Goal: Contribute content: Contribute content

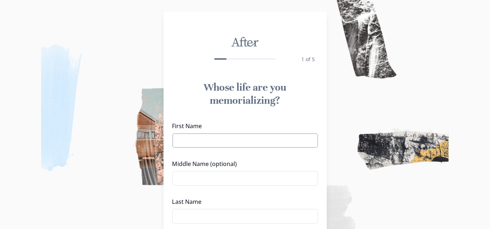
click at [204, 137] on input "First Name" at bounding box center [245, 140] width 146 height 15
type input "[PERSON_NAME]"
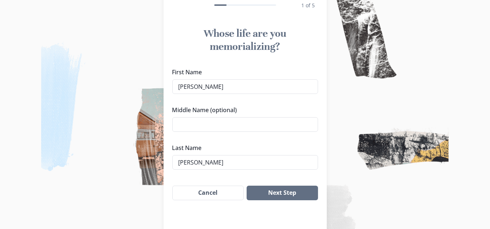
scroll to position [74, 0]
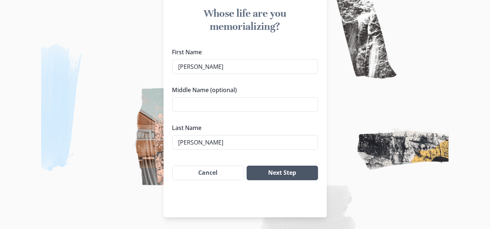
type input "[PERSON_NAME]"
click at [303, 172] on button "Next Step" at bounding box center [282, 173] width 71 height 15
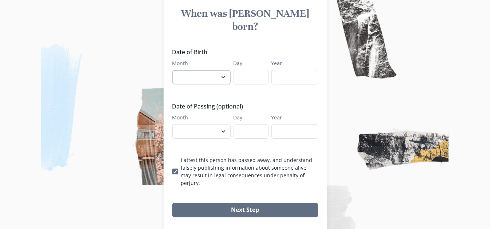
click at [202, 70] on select "January February March April May June July August September October November De…" at bounding box center [201, 77] width 58 height 15
select select "4"
click at [175, 70] on select "January February March April May June July August September October November De…" at bounding box center [201, 77] width 58 height 15
click at [246, 70] on input "Day" at bounding box center [251, 77] width 35 height 15
type input "23"
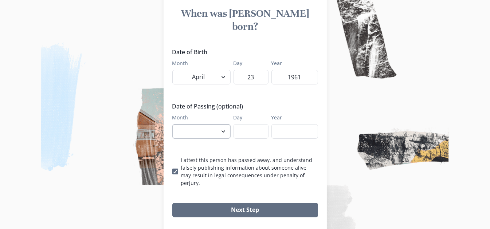
type input "1961"
click at [226, 124] on select "January February March April May June July August September October November De…" at bounding box center [201, 131] width 58 height 15
select select "9"
click at [175, 124] on select "January February March April May June July August September October November De…" at bounding box center [201, 131] width 58 height 15
click at [255, 124] on input "Day" at bounding box center [251, 131] width 35 height 15
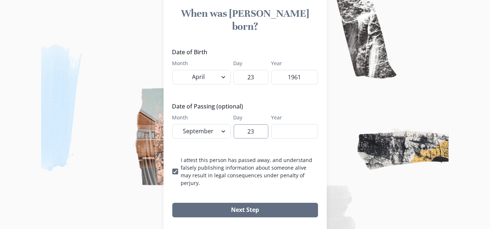
type input "23"
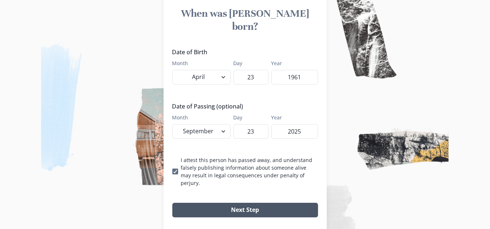
type input "2025"
click at [258, 203] on button "Next Step" at bounding box center [245, 210] width 146 height 15
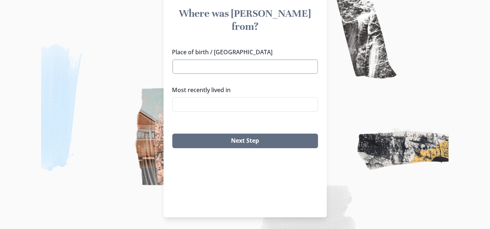
click at [240, 59] on input "Place of birth / [GEOGRAPHIC_DATA]" at bounding box center [245, 66] width 146 height 15
click at [215, 67] on li "[US_STATE]" at bounding box center [247, 67] width 145 height 12
type input "[US_STATE]"
click at [215, 97] on input "Most recently lived in" at bounding box center [245, 104] width 146 height 15
click at [200, 102] on li "[GEOGRAPHIC_DATA], [GEOGRAPHIC_DATA]" at bounding box center [247, 105] width 145 height 12
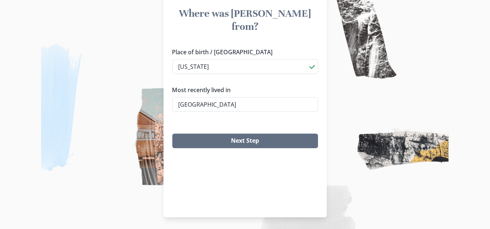
type input "[GEOGRAPHIC_DATA], [GEOGRAPHIC_DATA]"
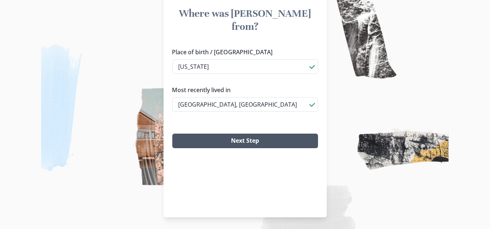
click at [246, 134] on button "Next Step" at bounding box center [245, 141] width 146 height 15
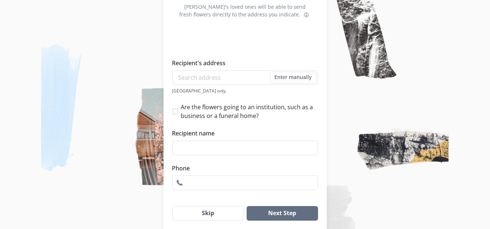
scroll to position [123, 0]
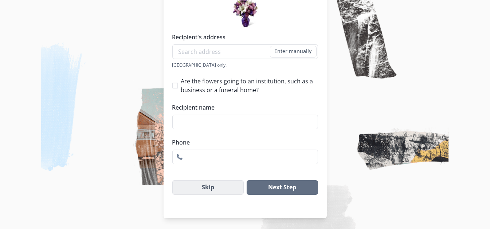
click at [223, 183] on button "Skip" at bounding box center [208, 187] width 72 height 15
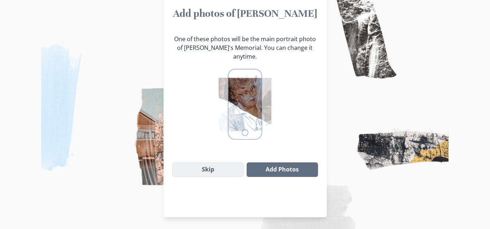
click at [224, 164] on button "Skip" at bounding box center [208, 170] width 72 height 15
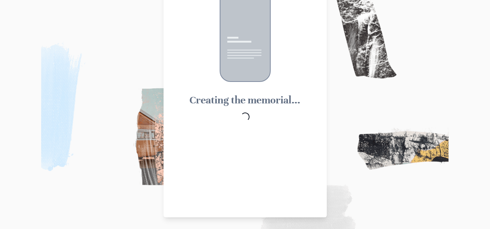
scroll to position [28, 0]
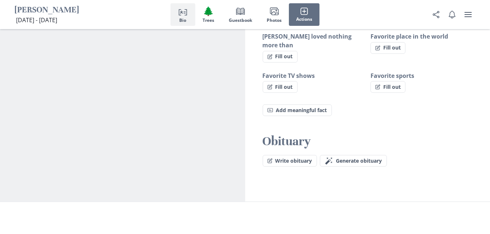
scroll to position [617, 0]
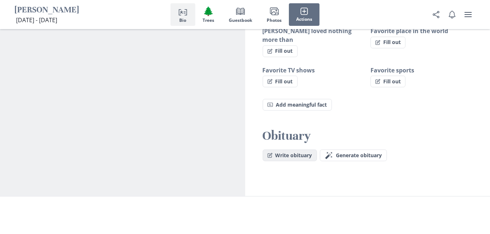
click at [302, 150] on button "Write obituary" at bounding box center [290, 156] width 54 height 12
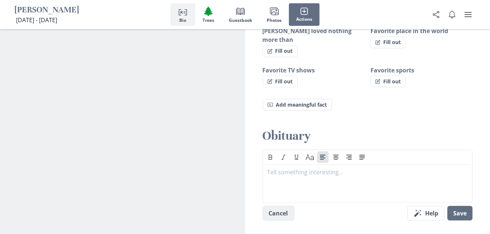
click at [281, 206] on button "Cancel" at bounding box center [279, 213] width 32 height 15
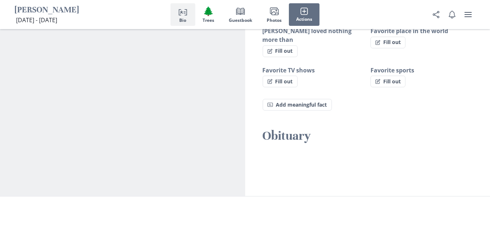
click at [352, 153] on span "Generate obituary" at bounding box center [359, 156] width 46 height 6
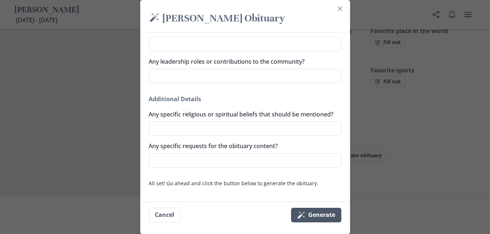
click at [317, 216] on button "Magic wand Generate" at bounding box center [316, 215] width 50 height 15
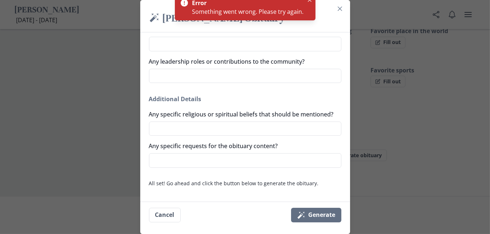
scroll to position [517, 0]
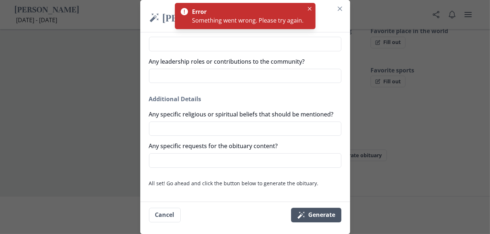
click at [328, 215] on button "Magic wand Generate" at bounding box center [316, 215] width 50 height 15
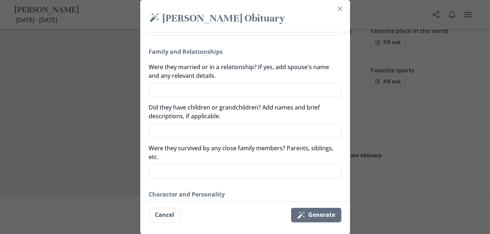
scroll to position [230, 0]
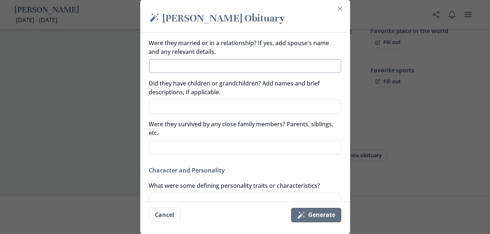
click at [230, 69] on textarea "Were they married or in a relationship? If yes, add spouse's name and any relev…" at bounding box center [245, 66] width 192 height 14
type textarea "H"
type textarea "x"
type textarea "Hu"
type textarea "x"
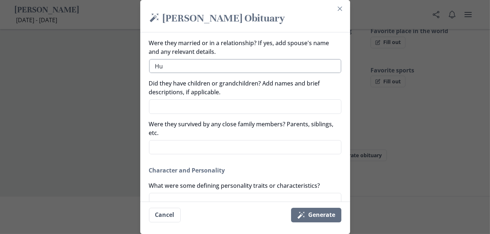
type textarea "Hus"
type textarea "x"
type textarea "Husb"
type textarea "x"
type textarea "Husba"
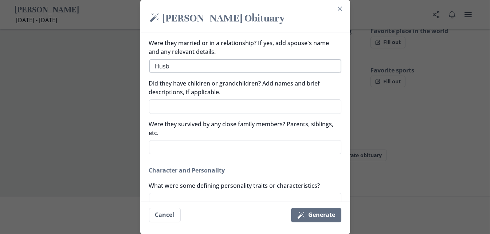
type textarea "x"
type textarea "Husban"
type textarea "x"
type textarea "Husband"
type textarea "x"
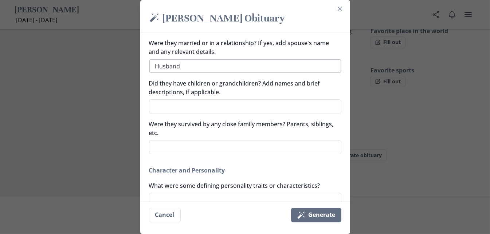
type textarea "Husband,"
type textarea "x"
type textarea "Husband,"
type textarea "x"
type textarea "Husband, C"
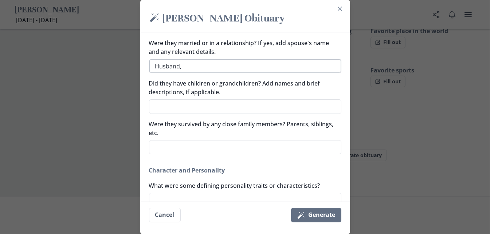
type textarea "x"
type textarea "Husband, Ch"
type textarea "x"
type textarea "Husband, Chr"
type textarea "x"
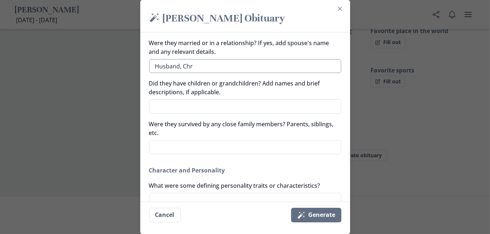
type textarea "Husband, Chri"
type textarea "x"
type textarea "Husband, [PERSON_NAME]"
type textarea "x"
type textarea "Husband, [DEMOGRAPHIC_DATA]"
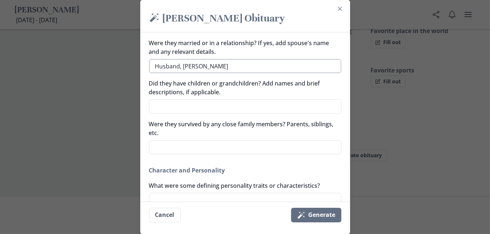
type textarea "x"
type textarea "Husband, Christo"
type textarea "x"
type textarea "Husband, [PERSON_NAME]"
type textarea "x"
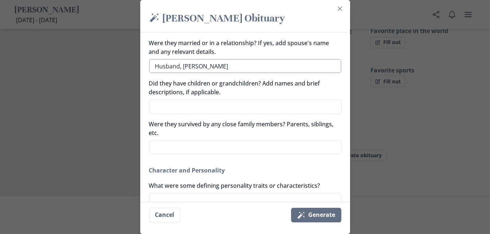
type textarea "Husband, [PERSON_NAME]"
type textarea "x"
type textarea "Husband, [PERSON_NAME]"
type textarea "x"
type textarea "Husband, [PERSON_NAME]"
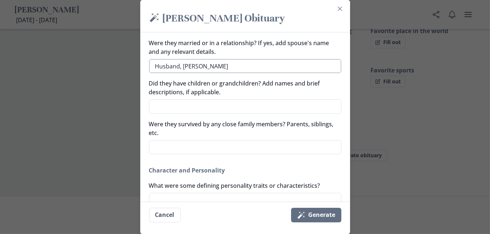
type textarea "x"
type textarea "Husband, [PERSON_NAME]"
type textarea "x"
type textarea "Husband, [PERSON_NAME]"
type textarea "x"
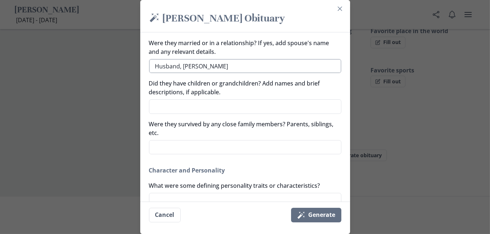
type textarea "Husband, [PERSON_NAME]"
type textarea "x"
type textarea "Husband, [PERSON_NAME]"
type textarea "x"
type textarea "Husband, [PERSON_NAME]"
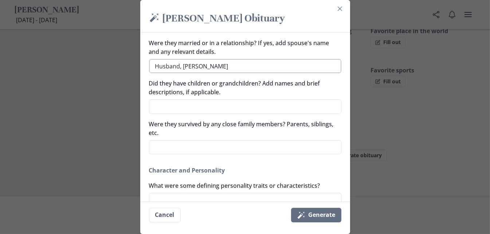
type textarea "x"
type textarea "Husband, [PERSON_NAME]"
type textarea "x"
type textarea "Husband, [PERSON_NAME]"
type textarea "x"
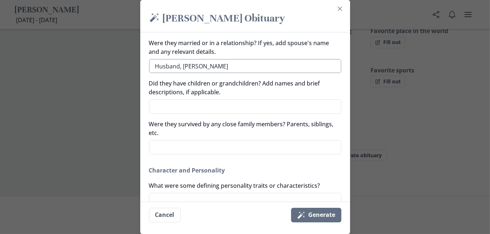
type textarea "Husband, [PERSON_NAME]"
type textarea "x"
type textarea "Husband, [PERSON_NAME]"
type textarea "x"
type textarea "Husband, [PERSON_NAME]"
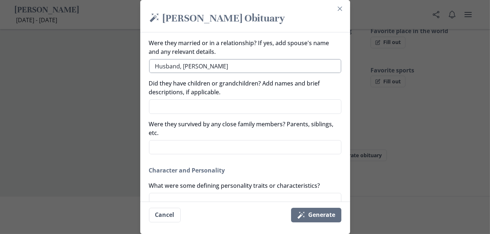
type textarea "x"
type textarea "Husband, [PERSON_NAME]"
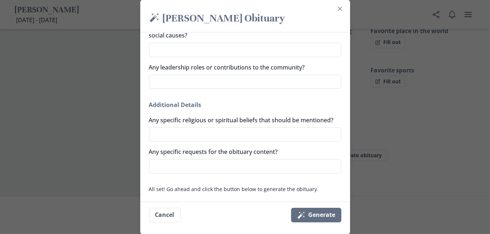
scroll to position [519, 0]
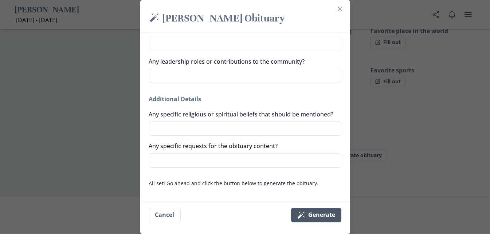
click at [327, 216] on button "Magic wand Generate" at bounding box center [316, 215] width 50 height 15
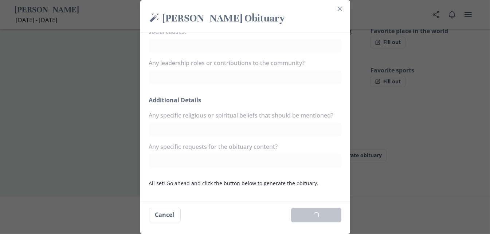
type textarea "x"
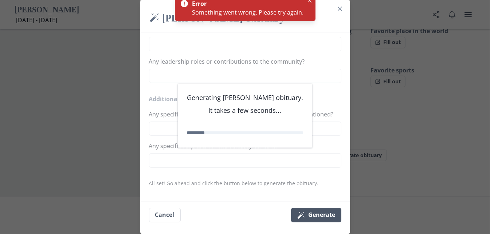
scroll to position [517, 0]
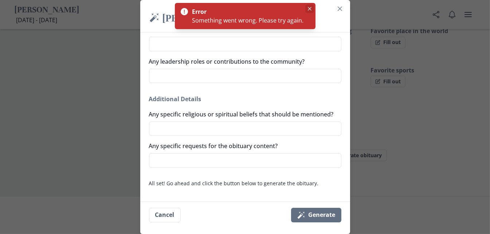
click at [309, 8] on icon "Close" at bounding box center [310, 9] width 4 height 4
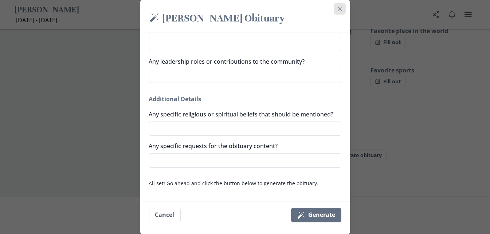
click at [342, 6] on button "Close" at bounding box center [340, 9] width 12 height 12
